Goal: Task Accomplishment & Management: Manage account settings

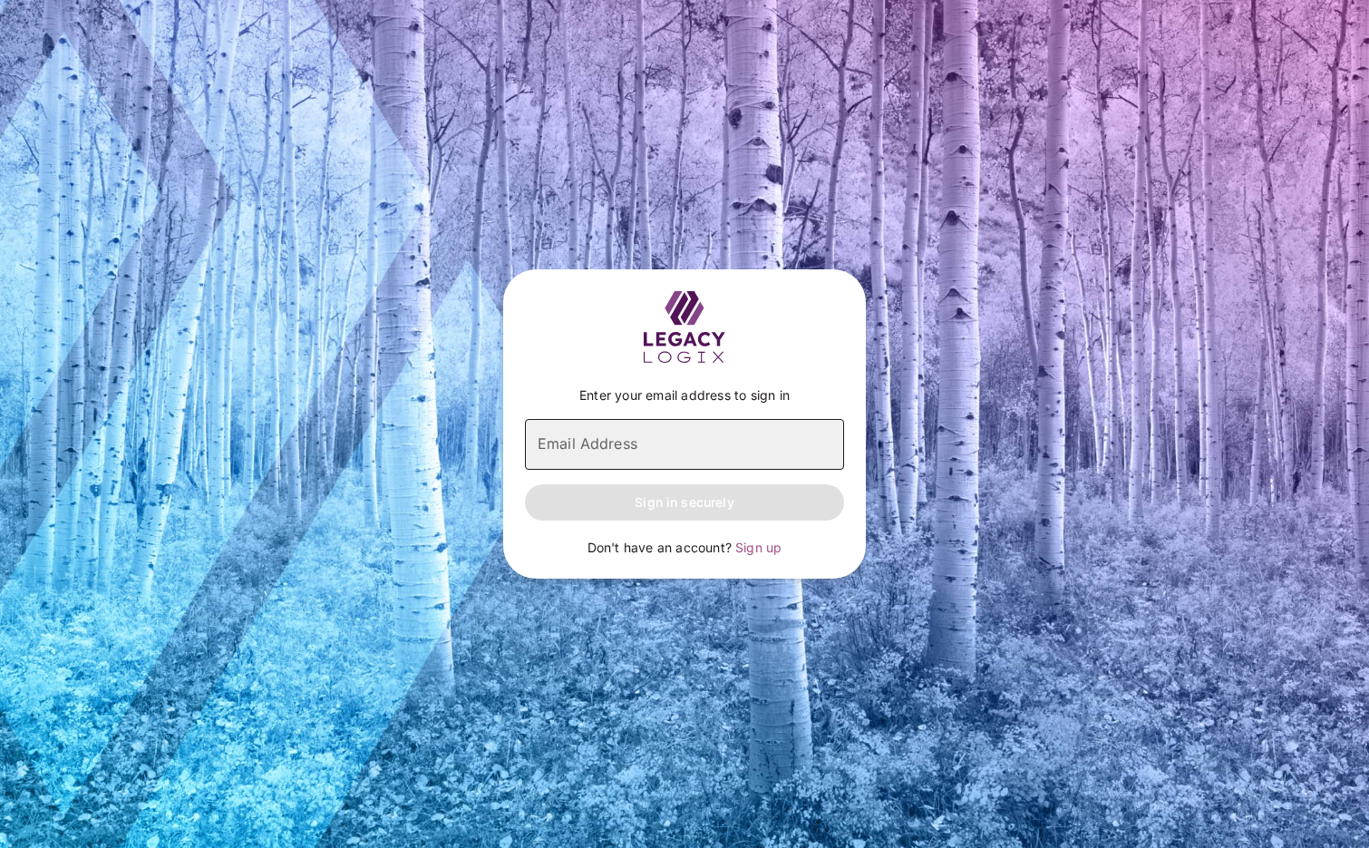
click at [655, 462] on input "Email Address" at bounding box center [684, 444] width 319 height 51
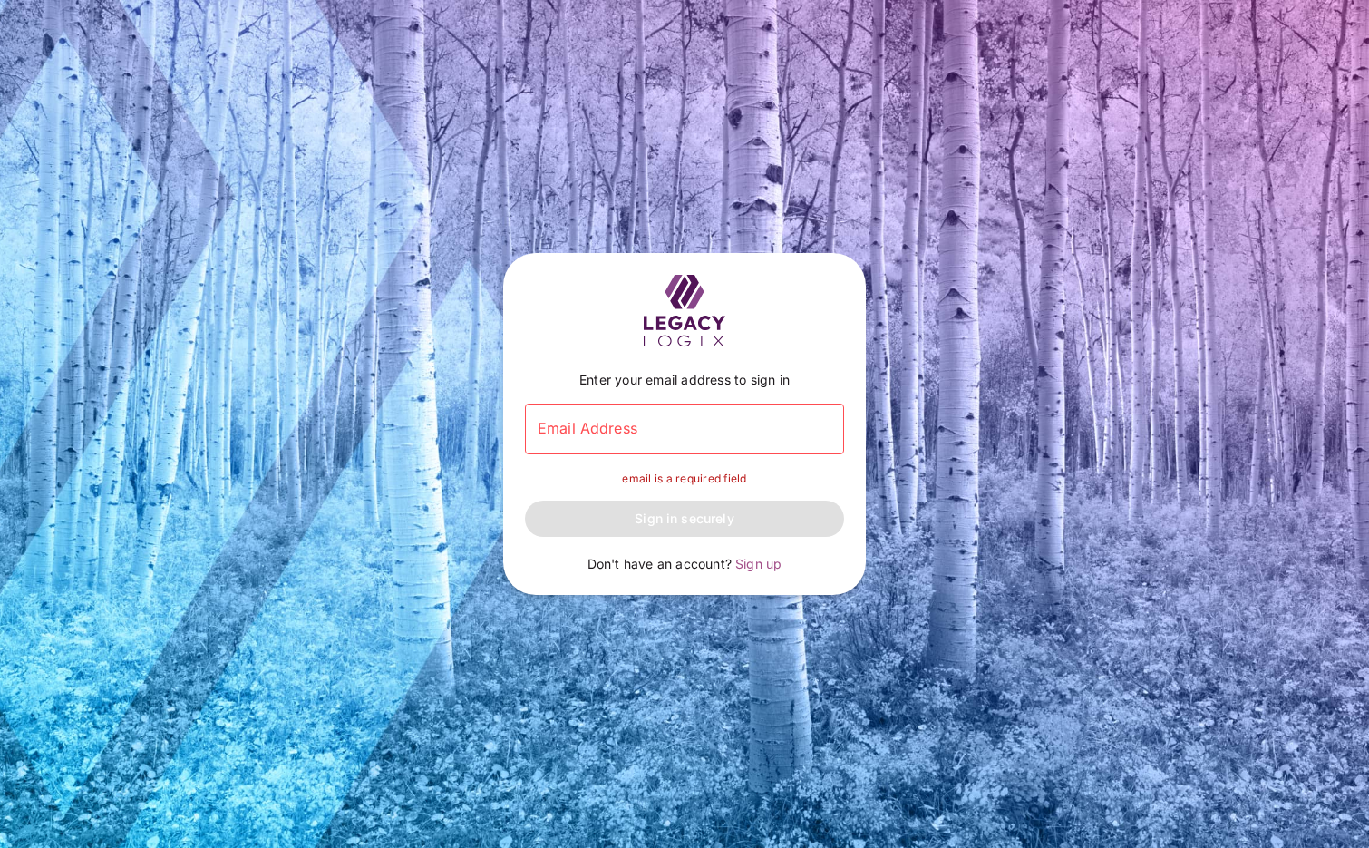
click at [1131, 279] on div "Enter your email address to sign in Email Address Email Address email is a requ…" at bounding box center [684, 424] width 1369 height 848
click at [981, 568] on div "Enter your email address to sign in Email Address Email Address email is a requ…" at bounding box center [684, 424] width 1369 height 848
